Goal: Task Accomplishment & Management: Use online tool/utility

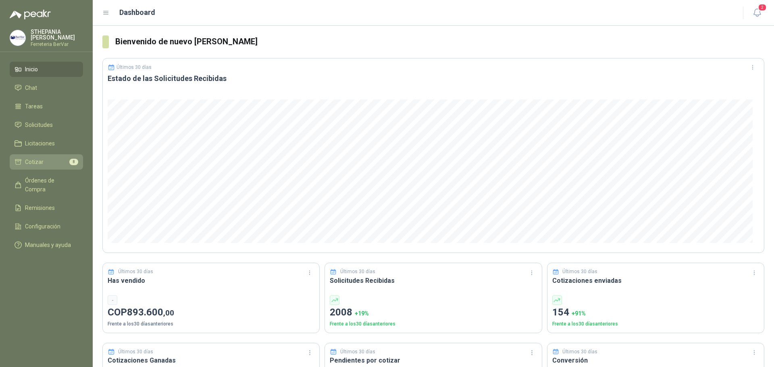
click at [53, 159] on li "Cotizar 8" at bounding box center [47, 162] width 64 height 9
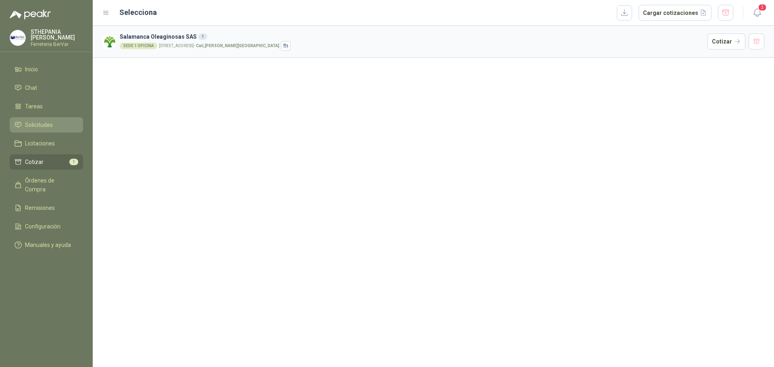
click at [42, 123] on span "Solicitudes" at bounding box center [39, 125] width 28 height 9
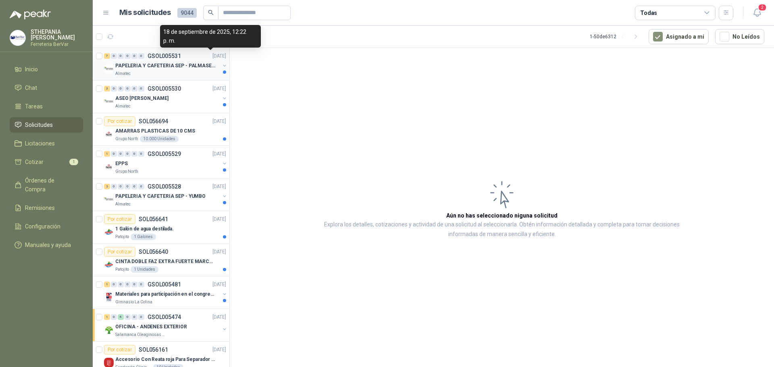
click at [213, 58] on p "[DATE]" at bounding box center [220, 56] width 14 height 8
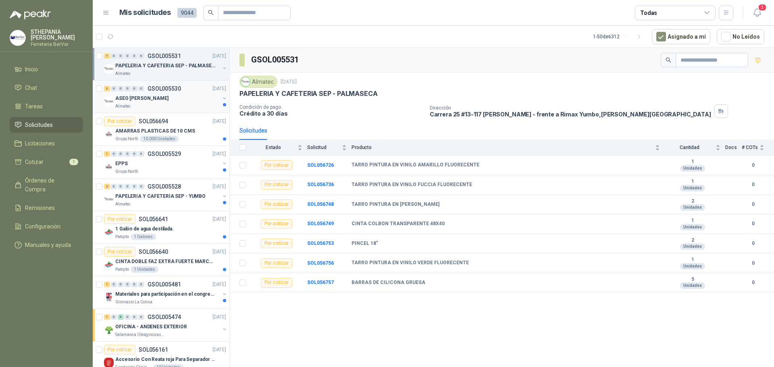
click at [177, 90] on p "GSOL005530" at bounding box center [164, 89] width 33 height 6
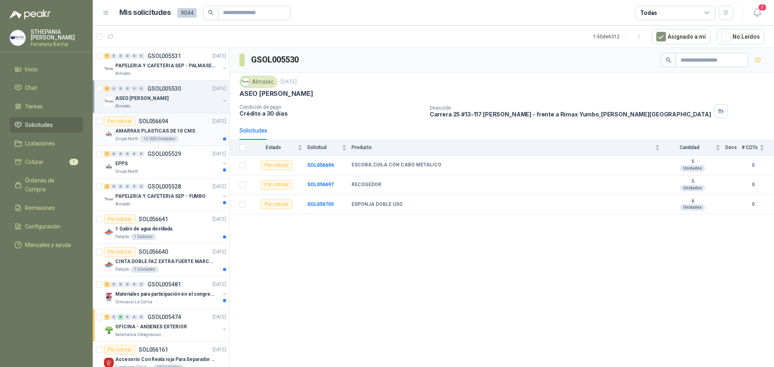
click at [165, 121] on p "SOL056694" at bounding box center [153, 122] width 29 height 6
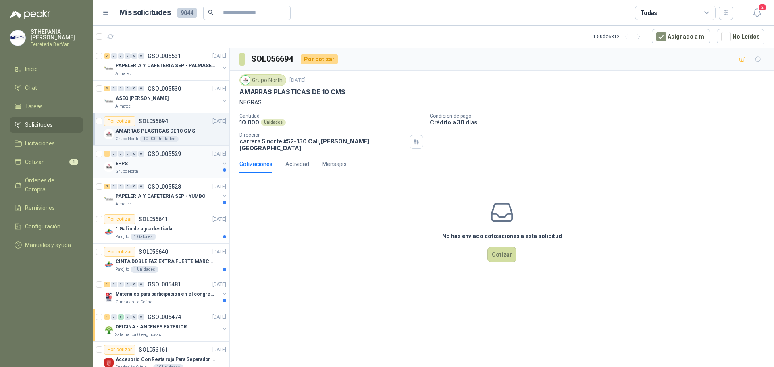
click at [177, 160] on div "EPPS" at bounding box center [167, 164] width 104 height 10
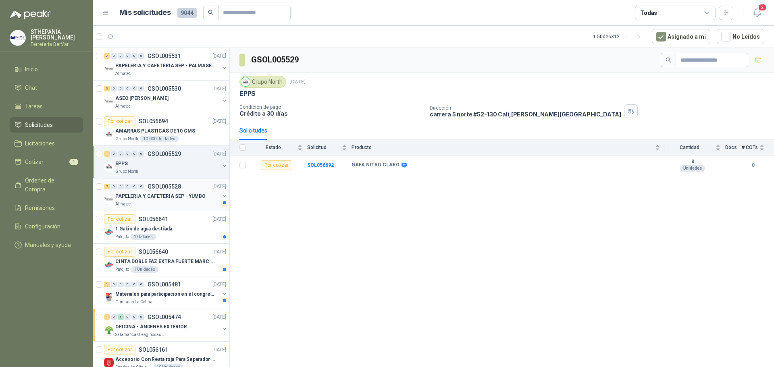
click at [162, 193] on p "PAPELERIA Y CAFETERIA SEP - YUMBO" at bounding box center [160, 197] width 90 height 8
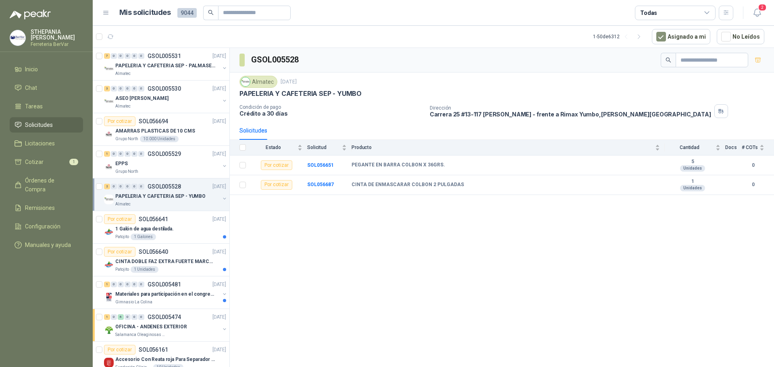
click at [338, 84] on div "Almatec [DATE]" at bounding box center [502, 82] width 525 height 12
click at [331, 117] on p "Crédito a 30 días" at bounding box center [332, 113] width 184 height 7
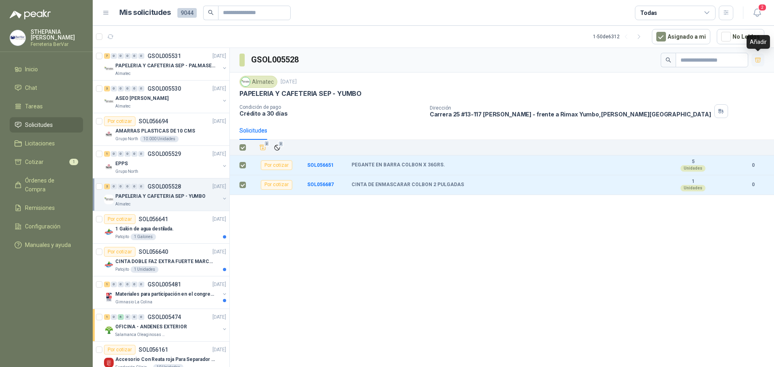
click at [757, 60] on icon "button" at bounding box center [758, 60] width 7 height 7
click at [166, 221] on p "SOL056641" at bounding box center [153, 220] width 29 height 6
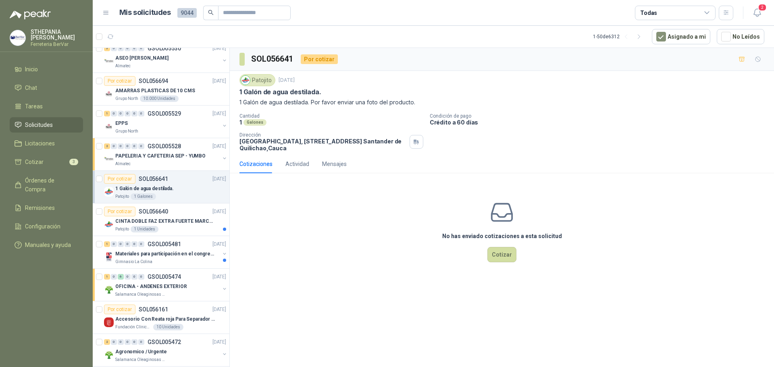
scroll to position [81, 0]
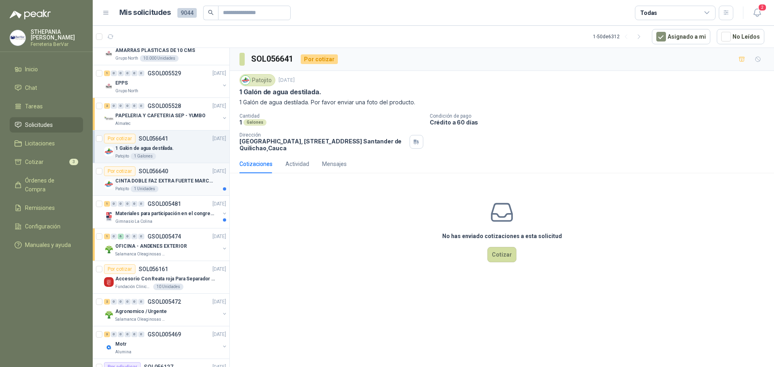
click at [193, 179] on p "CINTA DOBLE FAZ EXTRA FUERTE MARCA:3M" at bounding box center [165, 181] width 100 height 8
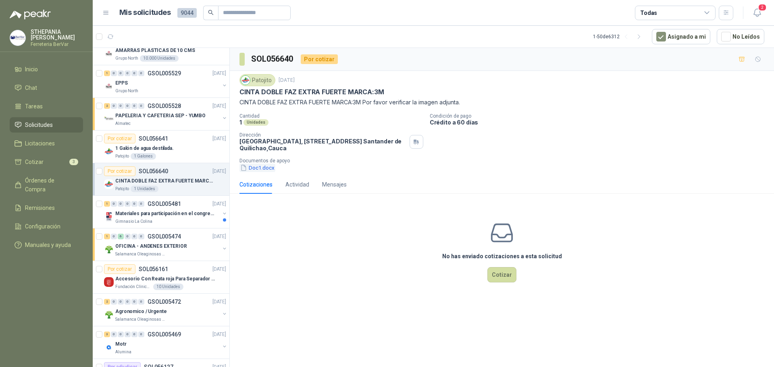
click at [260, 170] on button "Doc1.docx" at bounding box center [258, 168] width 36 height 8
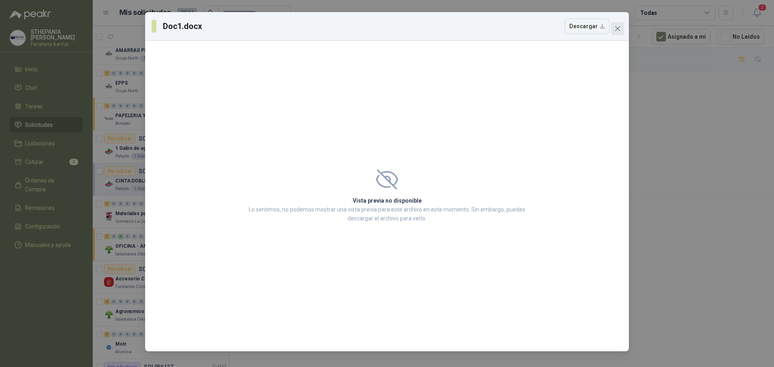
click at [618, 30] on icon "close" at bounding box center [618, 28] width 6 height 6
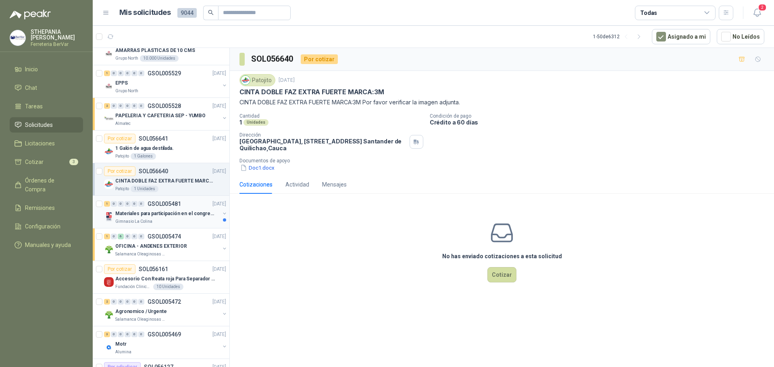
click at [160, 219] on div "Gimnasio La Colina" at bounding box center [167, 222] width 104 height 6
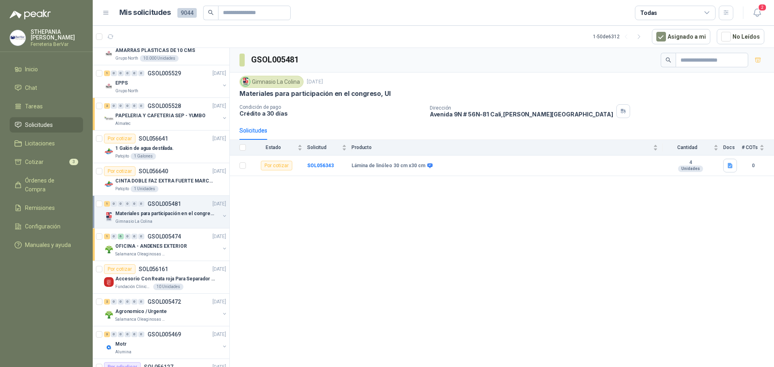
scroll to position [121, 0]
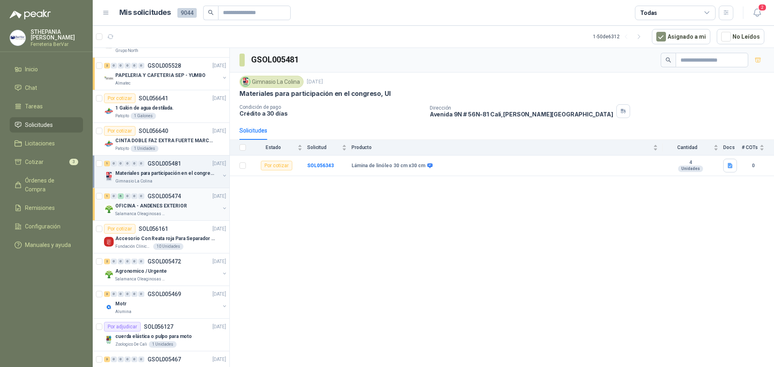
click at [175, 203] on p "OFICINA - ANDENES EXTERIOR" at bounding box center [151, 206] width 72 height 8
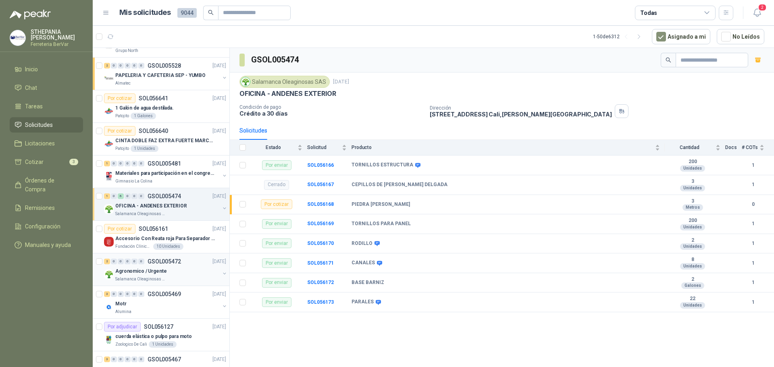
scroll to position [161, 0]
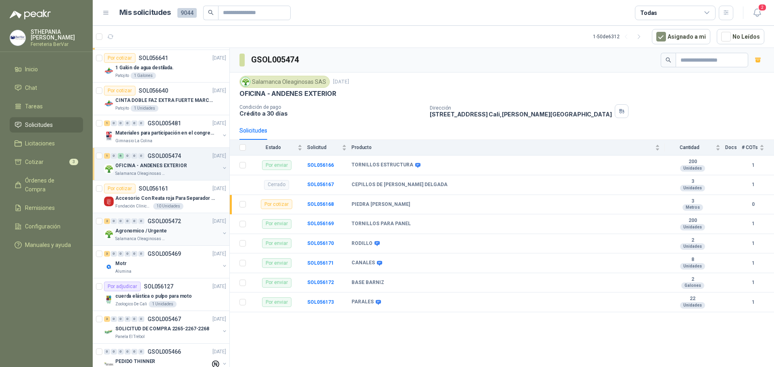
click at [183, 235] on div "Agronomico / Urgente" at bounding box center [167, 231] width 104 height 10
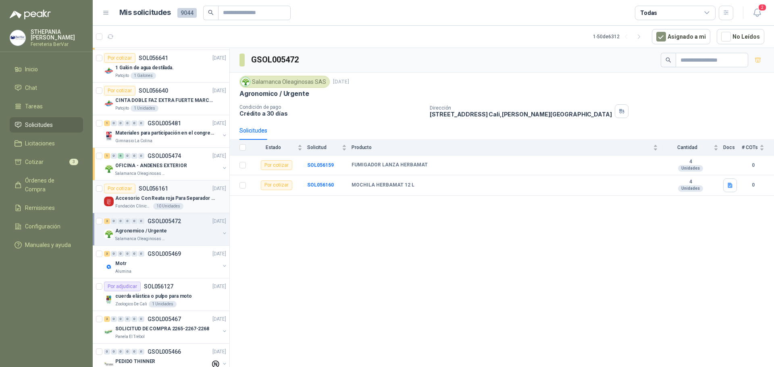
click at [204, 195] on p "Accesorio Con Reata roja Para Separador De Fila" at bounding box center [165, 199] width 100 height 8
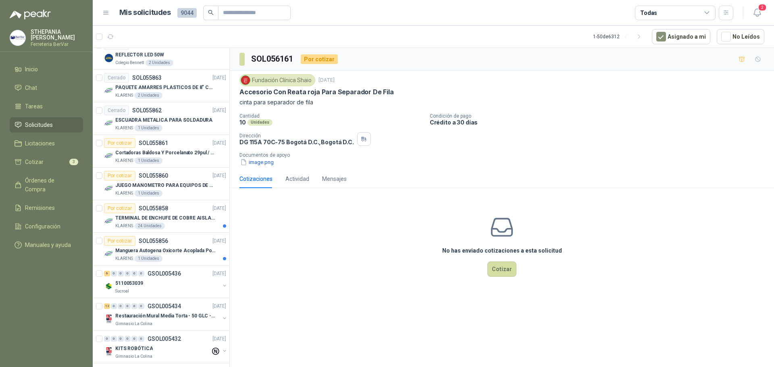
scroll to position [1329, 0]
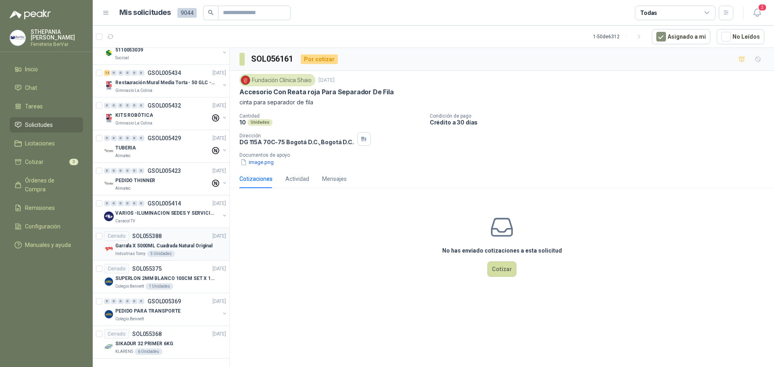
click at [180, 233] on div "Cerrado SOL055388 [DATE]" at bounding box center [165, 236] width 122 height 10
click at [188, 234] on div "Cerrado SOL055388 [DATE]" at bounding box center [165, 236] width 122 height 10
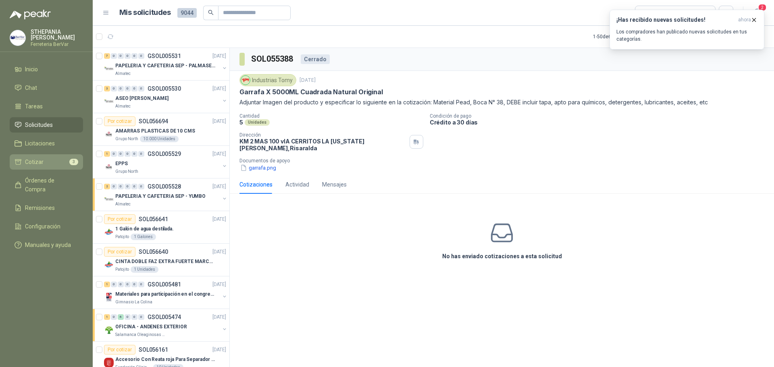
click at [52, 159] on li "Cotizar 3" at bounding box center [47, 162] width 64 height 9
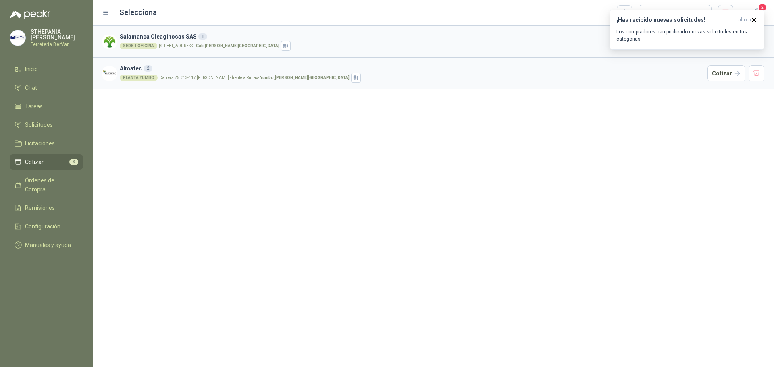
click at [268, 73] on div "PLANTA YUMBO Carrera 25 #13-117 Cencar Yumbo - frente a Rimax - Yumbo , [PERSON…" at bounding box center [412, 78] width 585 height 10
click at [718, 75] on button "Cotizar" at bounding box center [727, 73] width 38 height 16
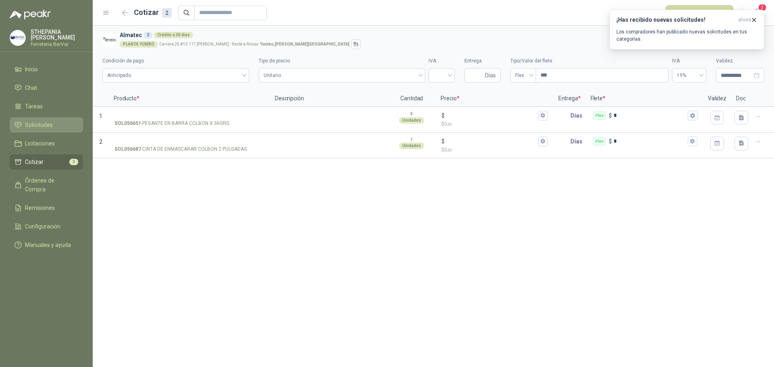
click at [42, 118] on link "Solicitudes" at bounding box center [46, 124] width 73 height 15
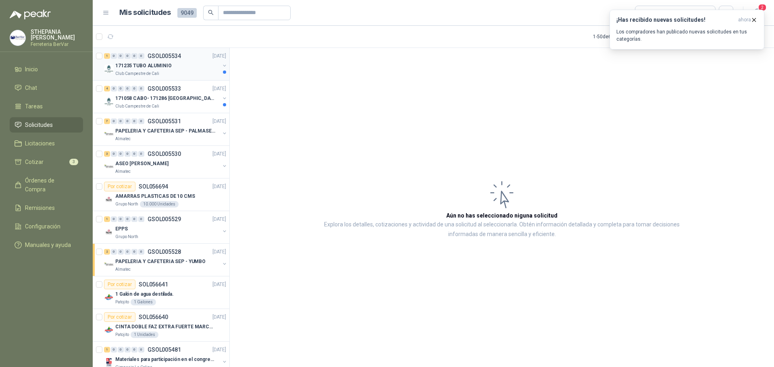
click at [197, 68] on div "171235 TUBO ALUMINIO" at bounding box center [167, 66] width 104 height 10
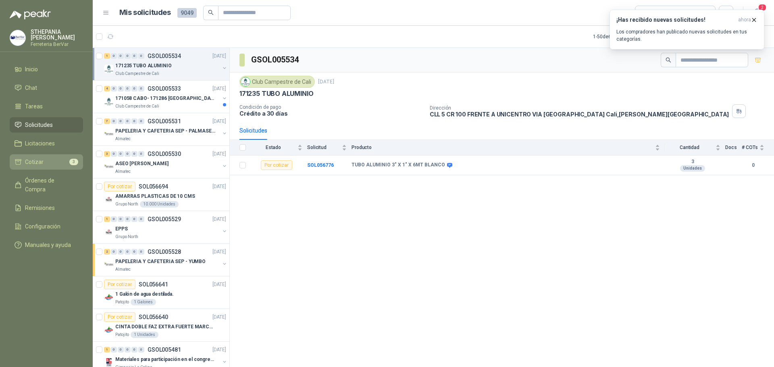
click at [36, 164] on span "Cotizar" at bounding box center [34, 162] width 19 height 9
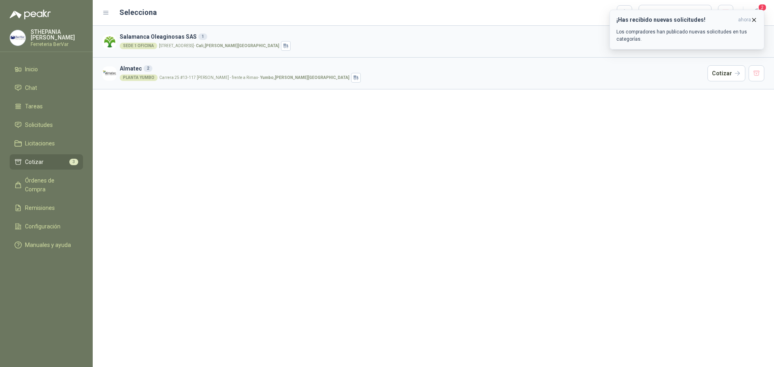
click at [753, 19] on icon "button" at bounding box center [754, 20] width 7 height 7
